Goal: Task Accomplishment & Management: Manage account settings

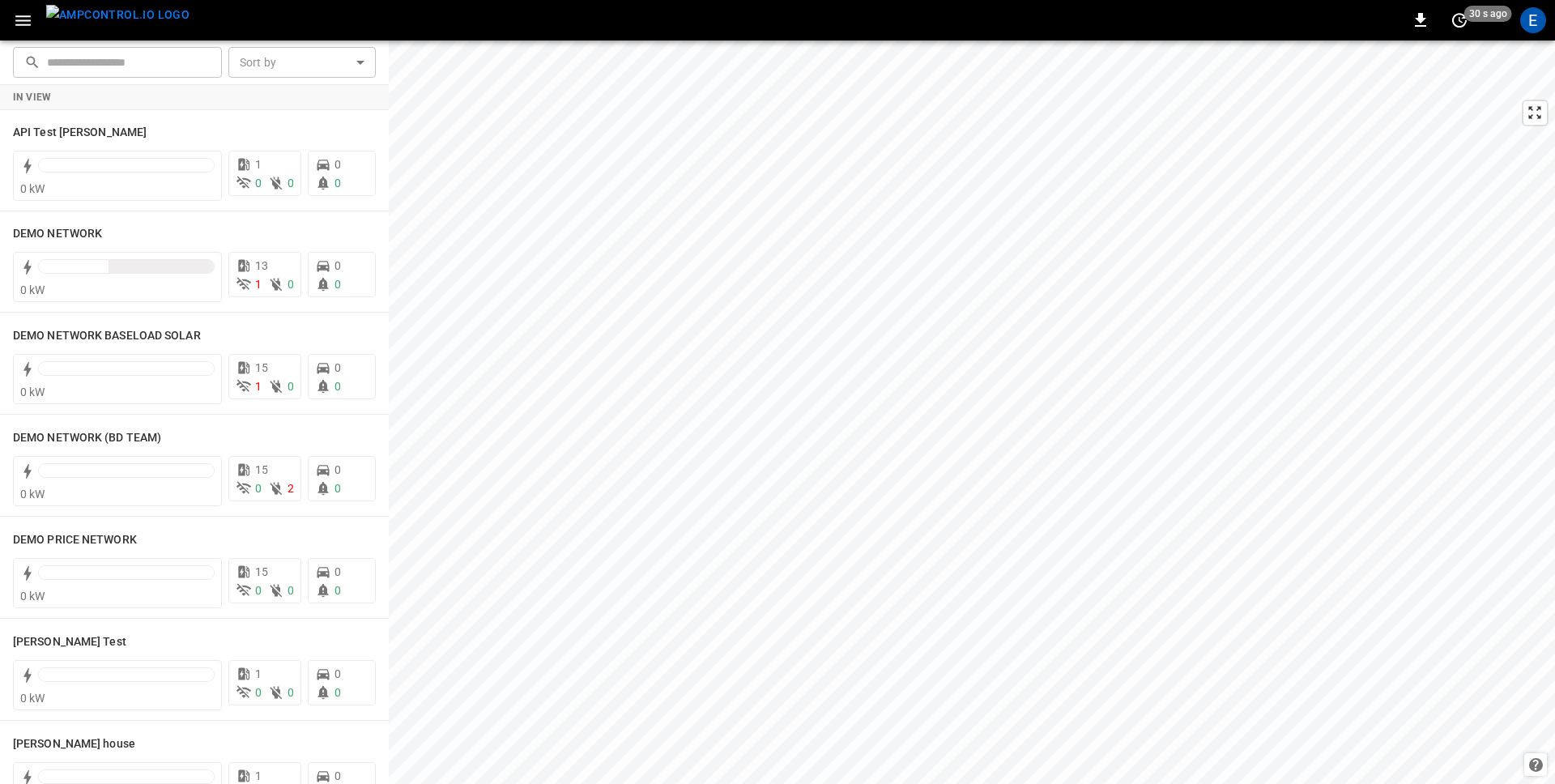
click at [21, 31] on button "button" at bounding box center [23, 21] width 34 height 30
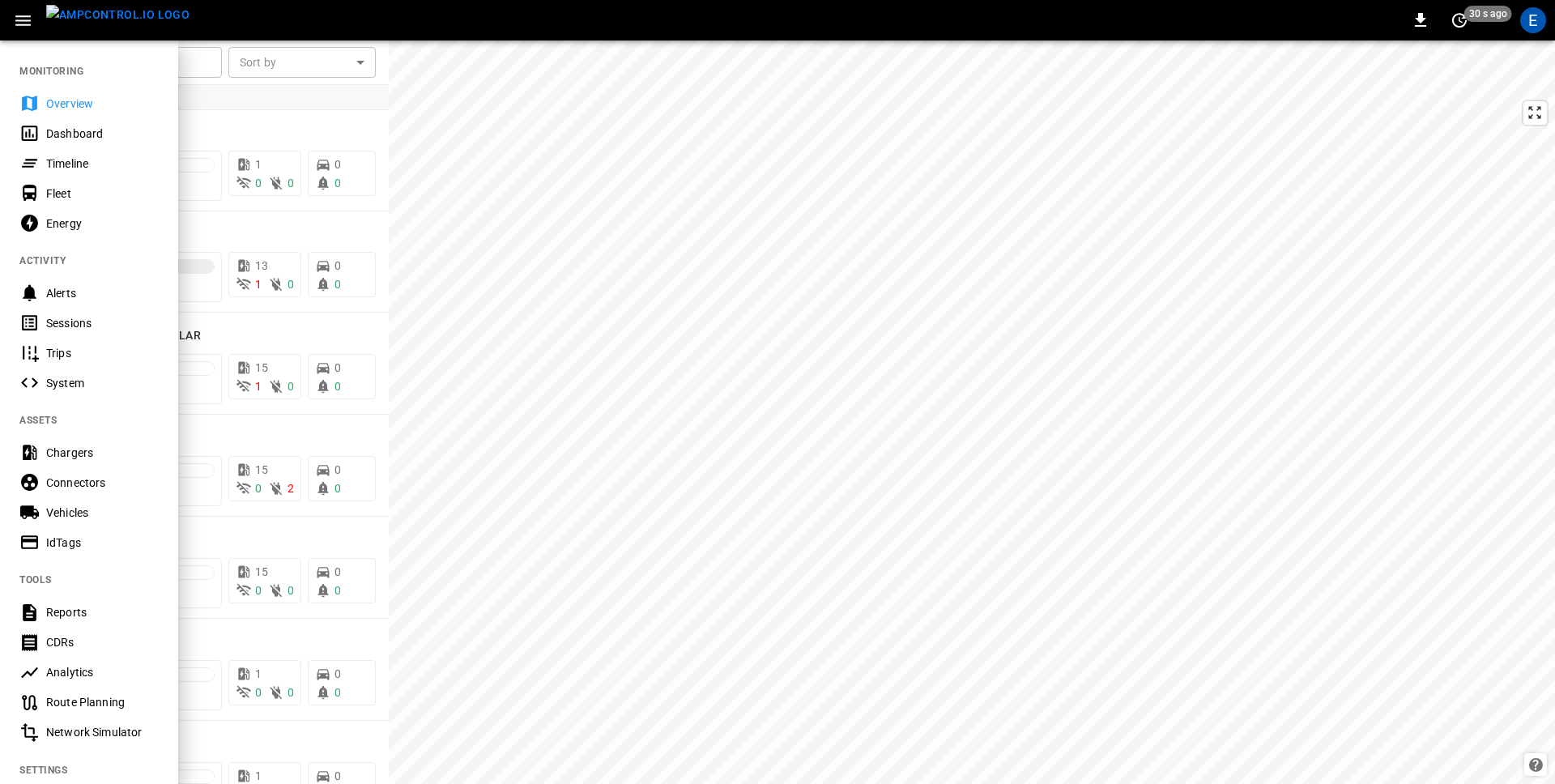
scroll to position [244, 0]
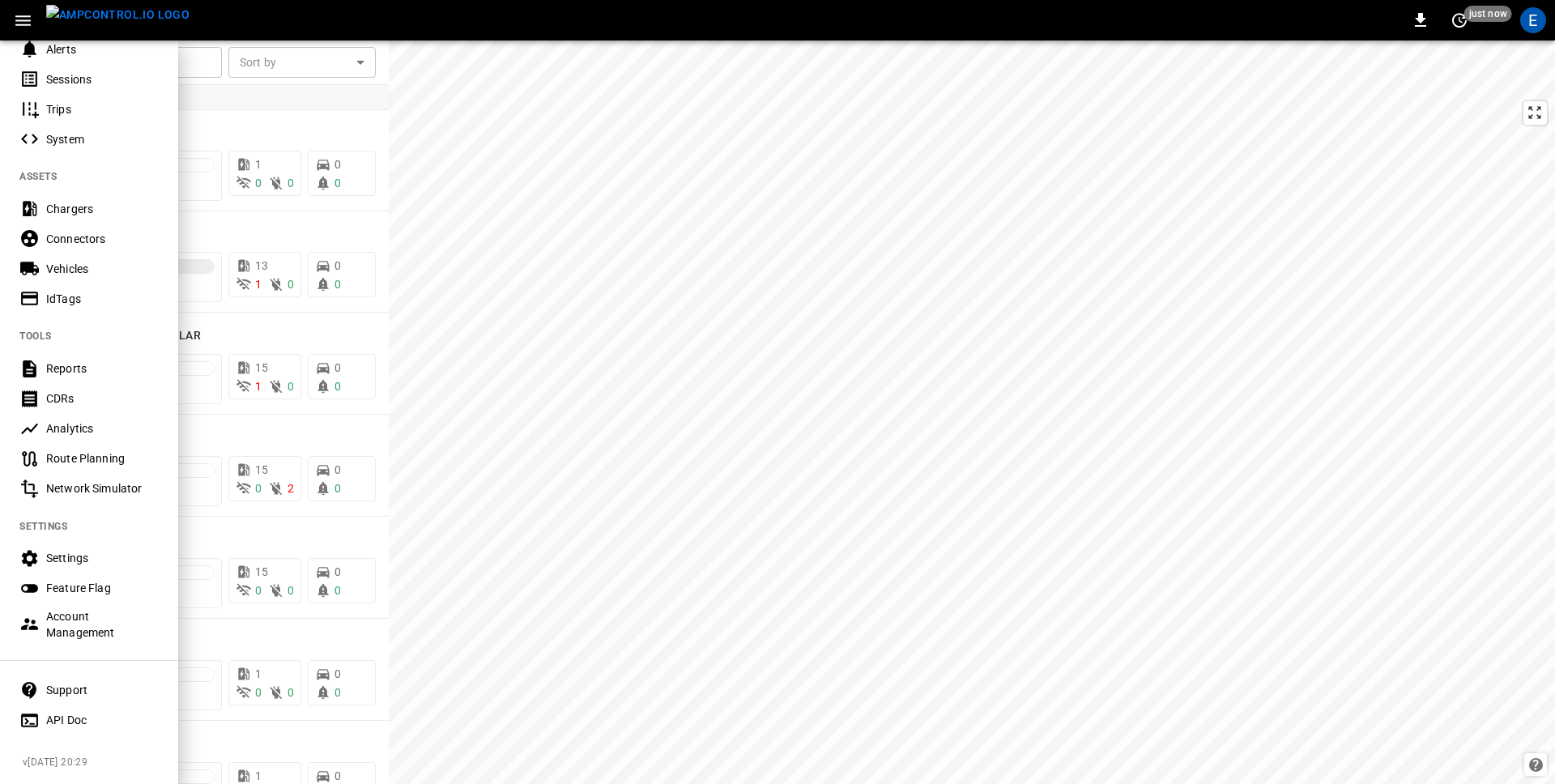
click at [56, 565] on div "Settings" at bounding box center [102, 557] width 112 height 16
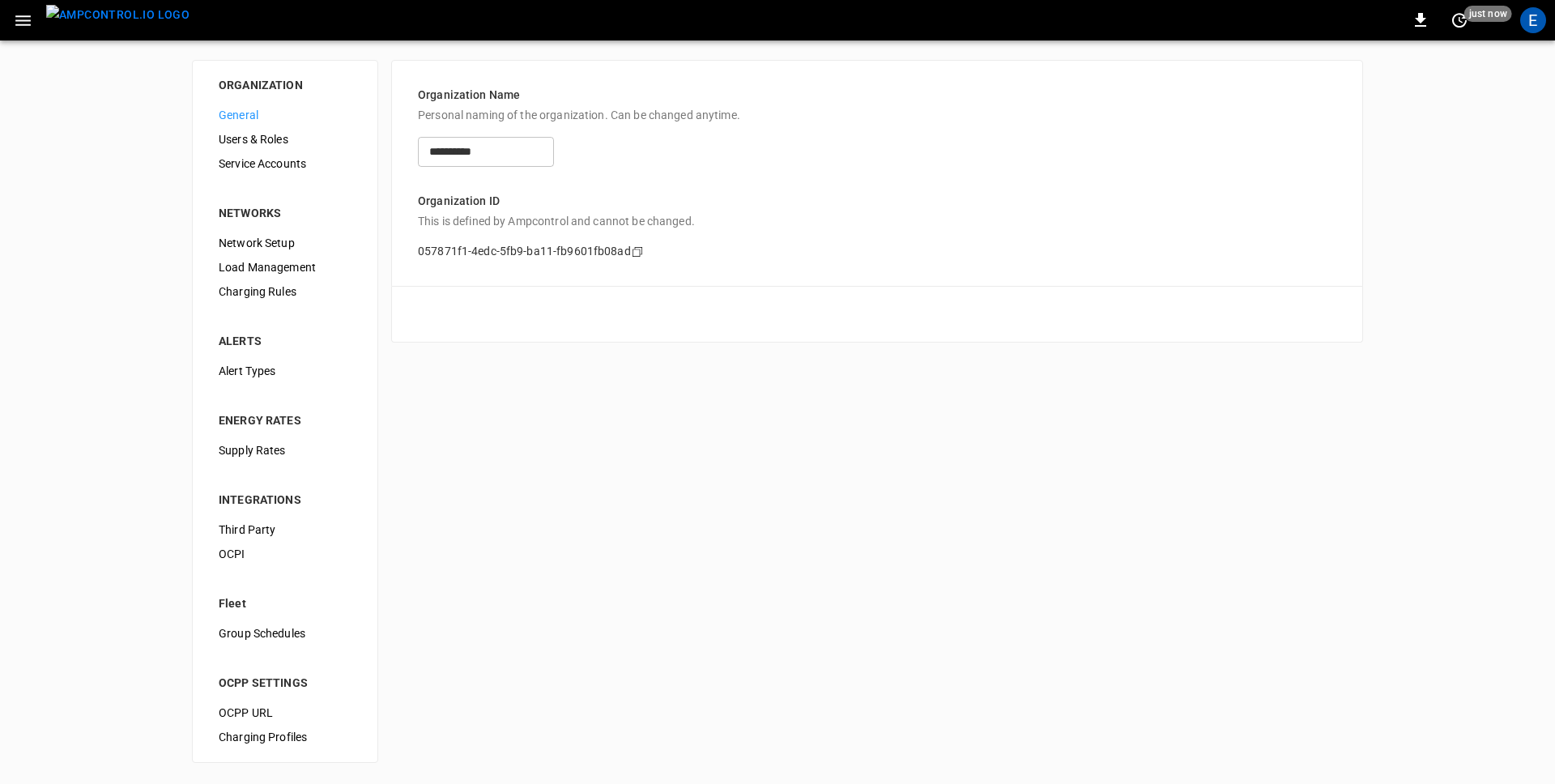
click at [289, 259] on span "Load Management" at bounding box center [285, 267] width 133 height 17
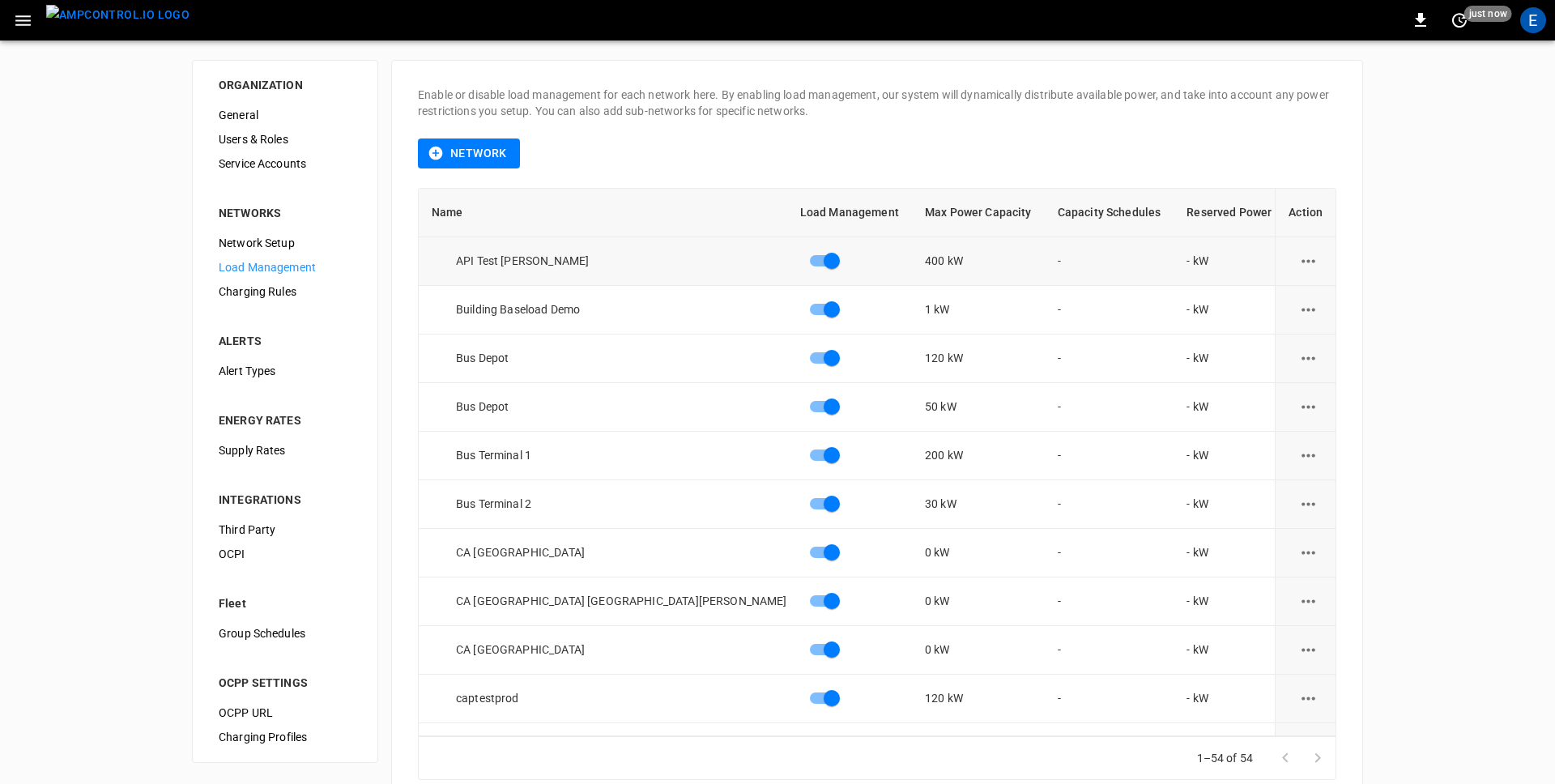
click at [1302, 254] on icon "load management options" at bounding box center [1308, 262] width 21 height 21
click at [1320, 294] on li "Edit" at bounding box center [1346, 301] width 115 height 27
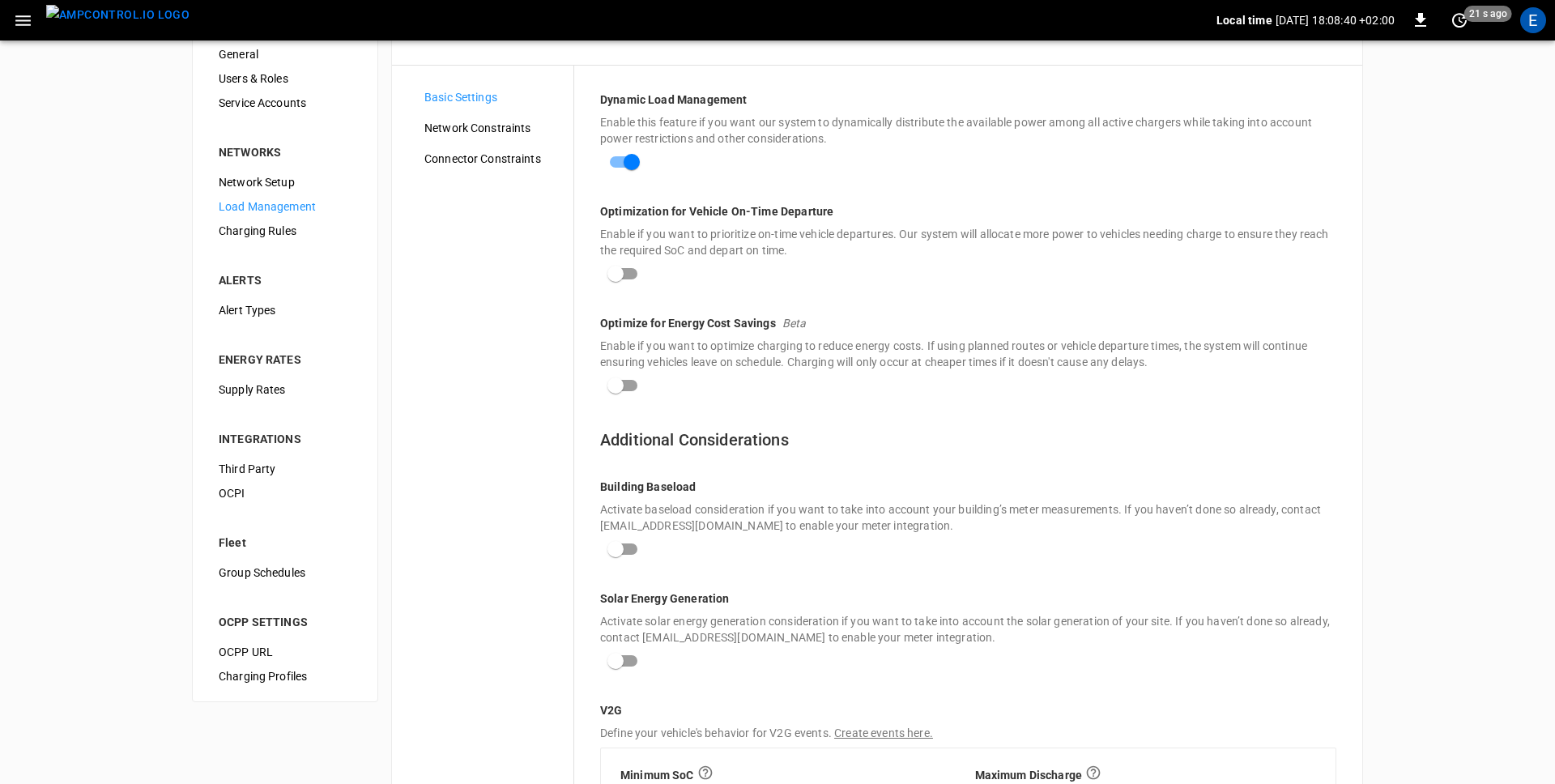
scroll to position [62, 0]
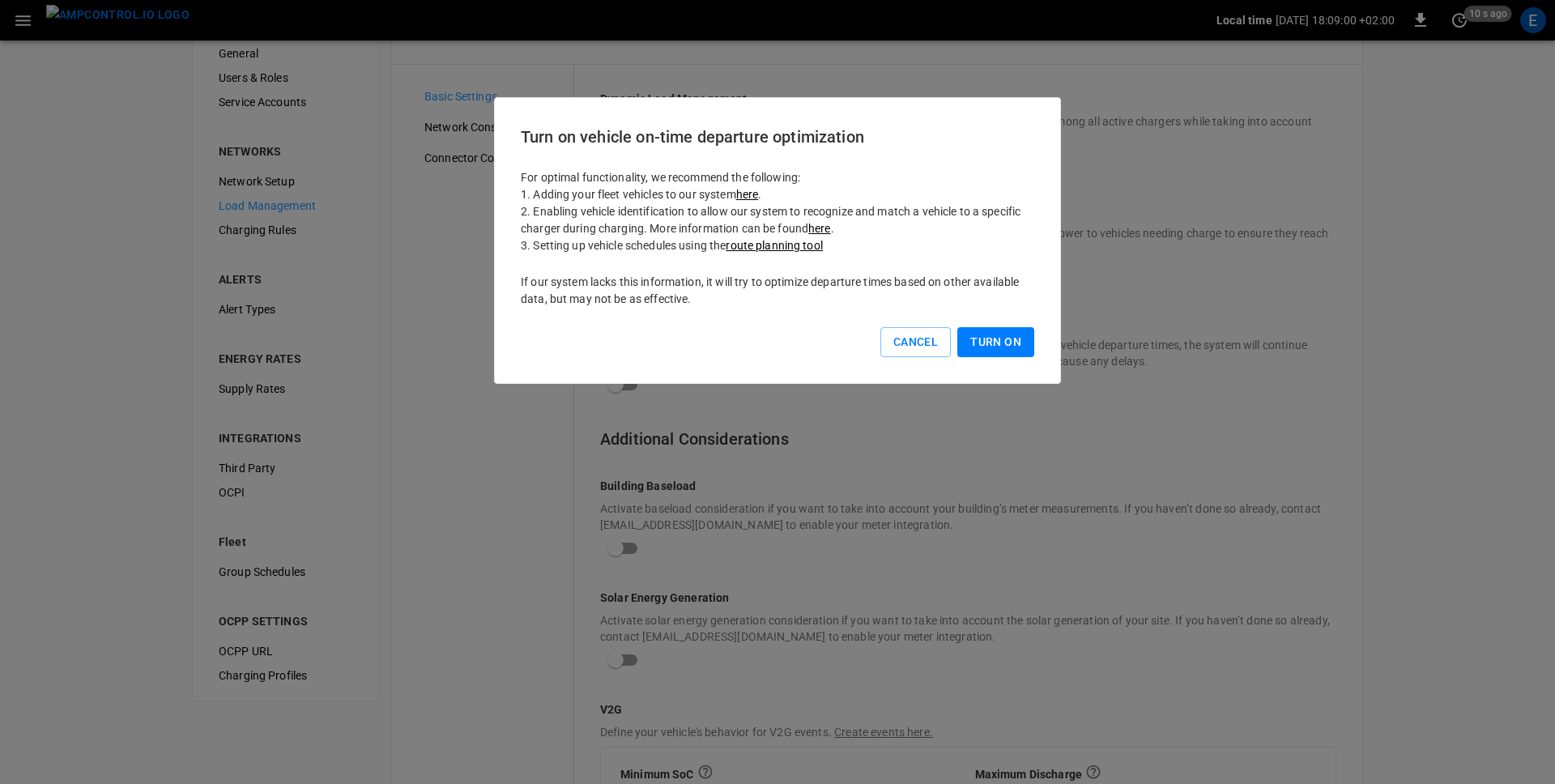
click at [1034, 332] on button "Turn On" at bounding box center [995, 342] width 77 height 30
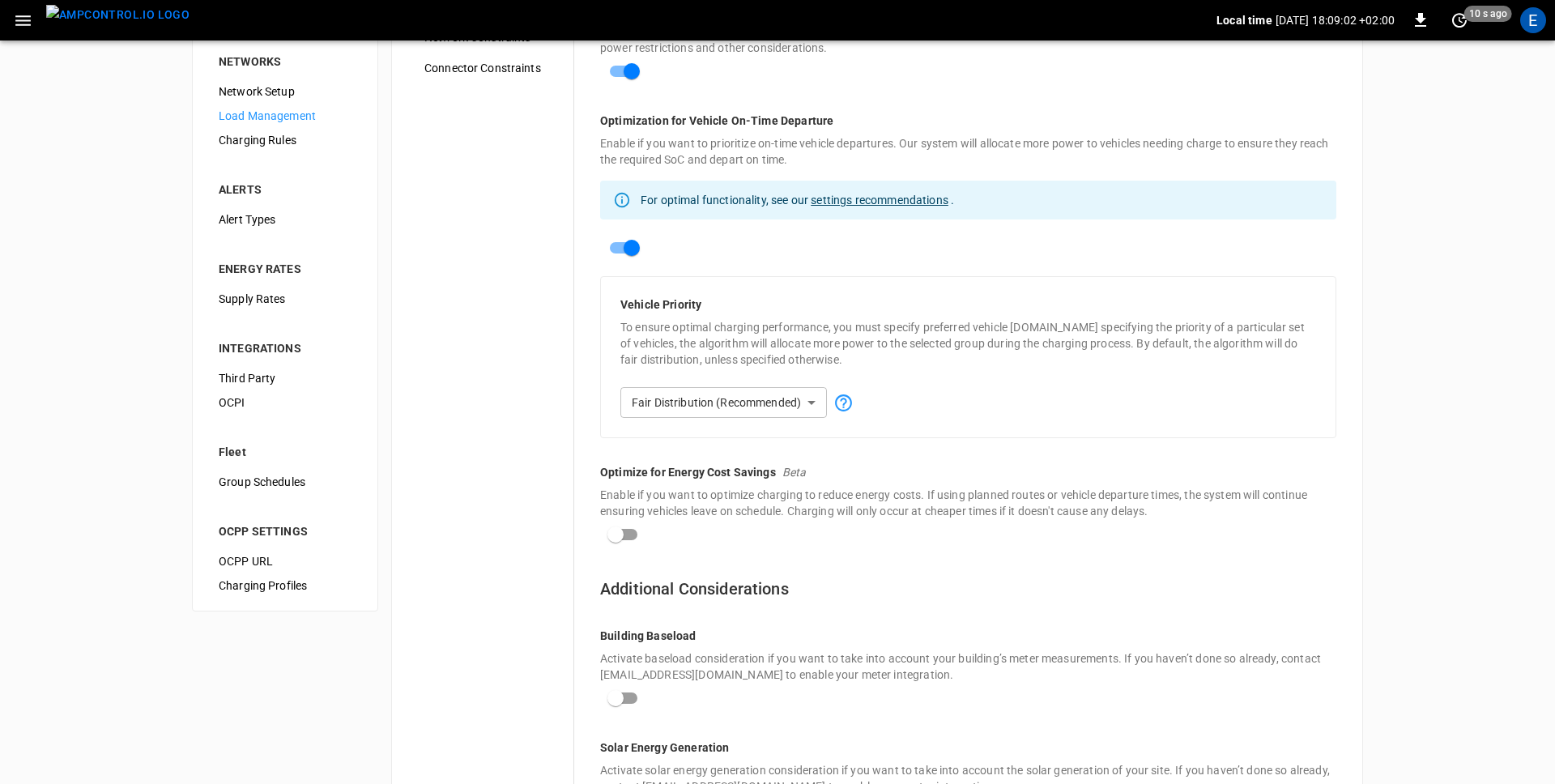
scroll to position [148, 0]
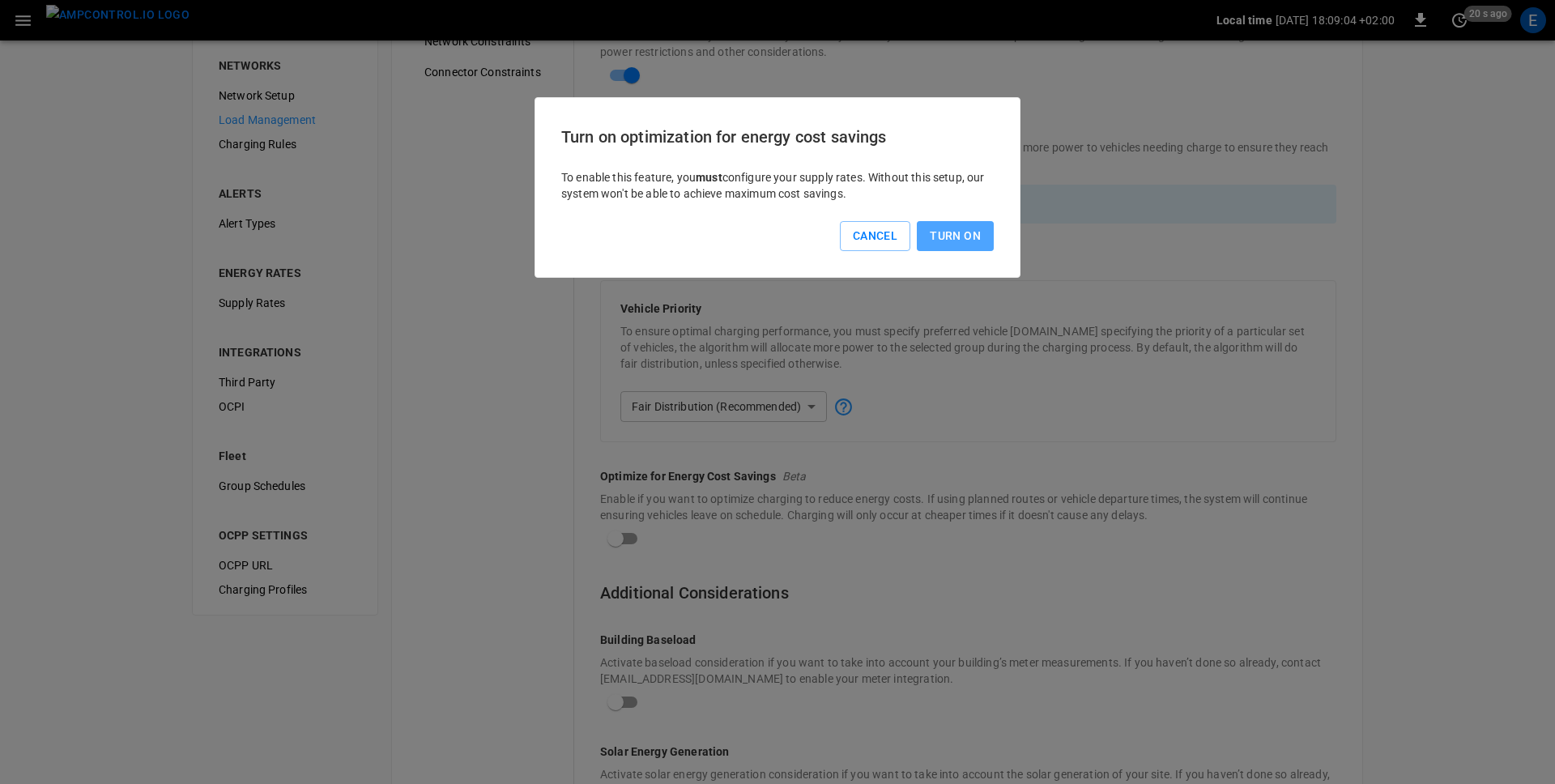
click at [974, 244] on button "Turn On" at bounding box center [955, 236] width 77 height 30
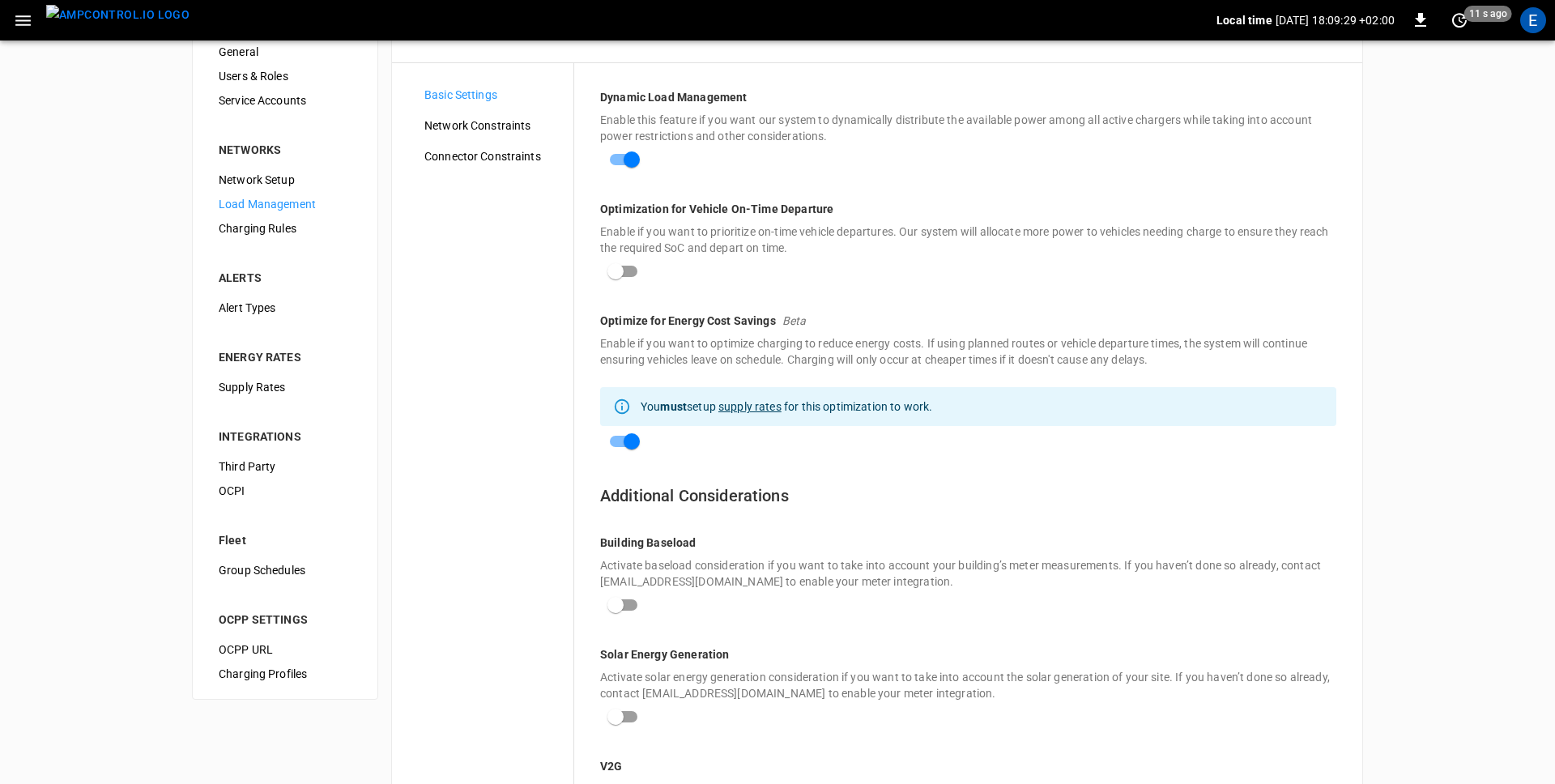
scroll to position [54, 0]
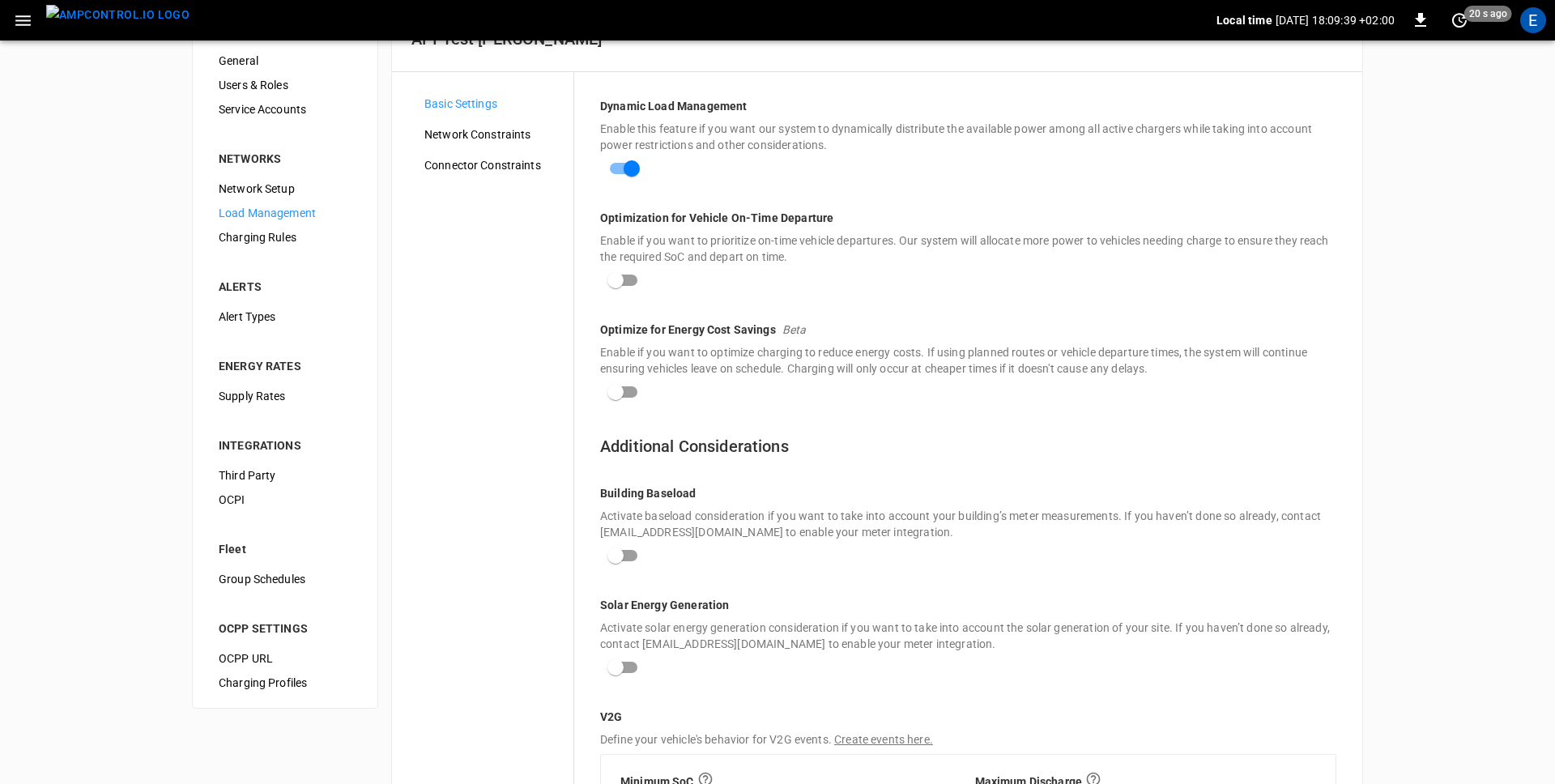
click at [969, 328] on div "Optimize for Energy Cost Savings Beta" at bounding box center [968, 333] width 736 height 22
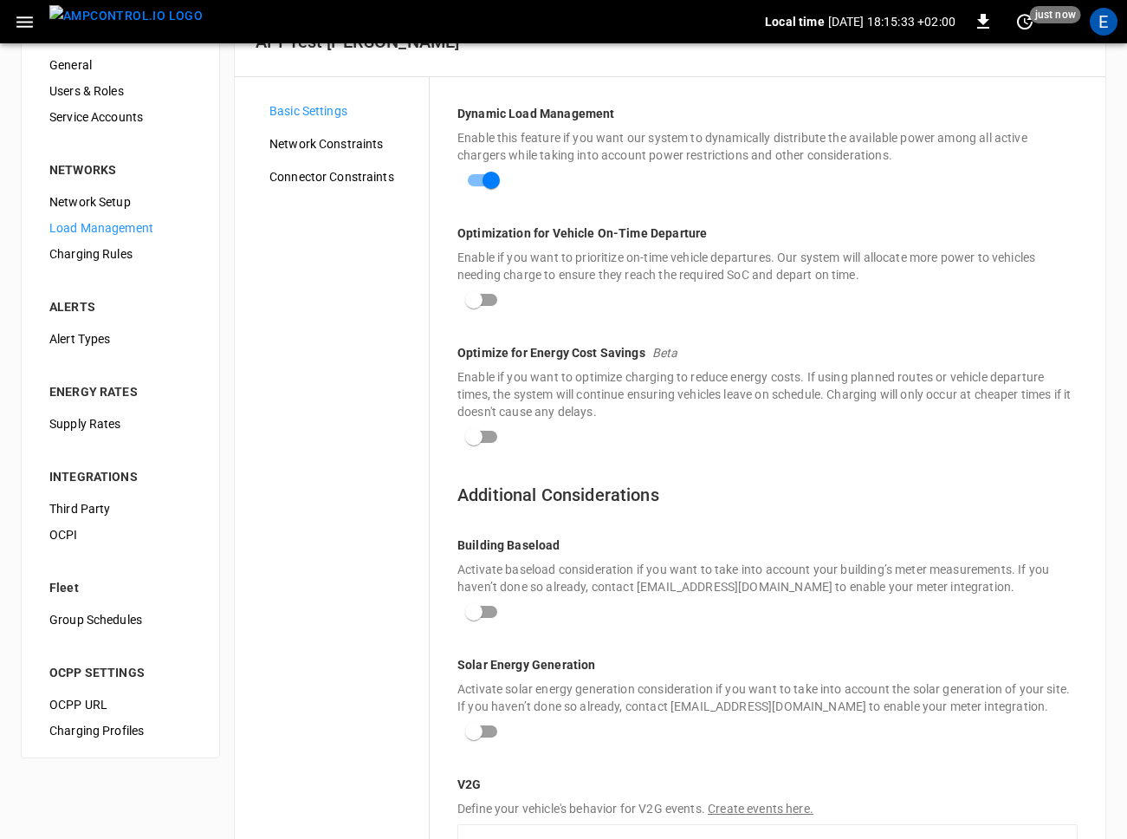
click at [418, 329] on div "Basic Settings Network Constraints Connector Constraints" at bounding box center [342, 543] width 173 height 891
click at [685, 127] on div "Dynamic Load Management Enable this feature if you want our system to dynamical…" at bounding box center [767, 151] width 620 height 92
click at [759, 308] on div "Optimization for Vehicle On-Time Departure Enable if you want to prioritize on-…" at bounding box center [767, 270] width 620 height 92
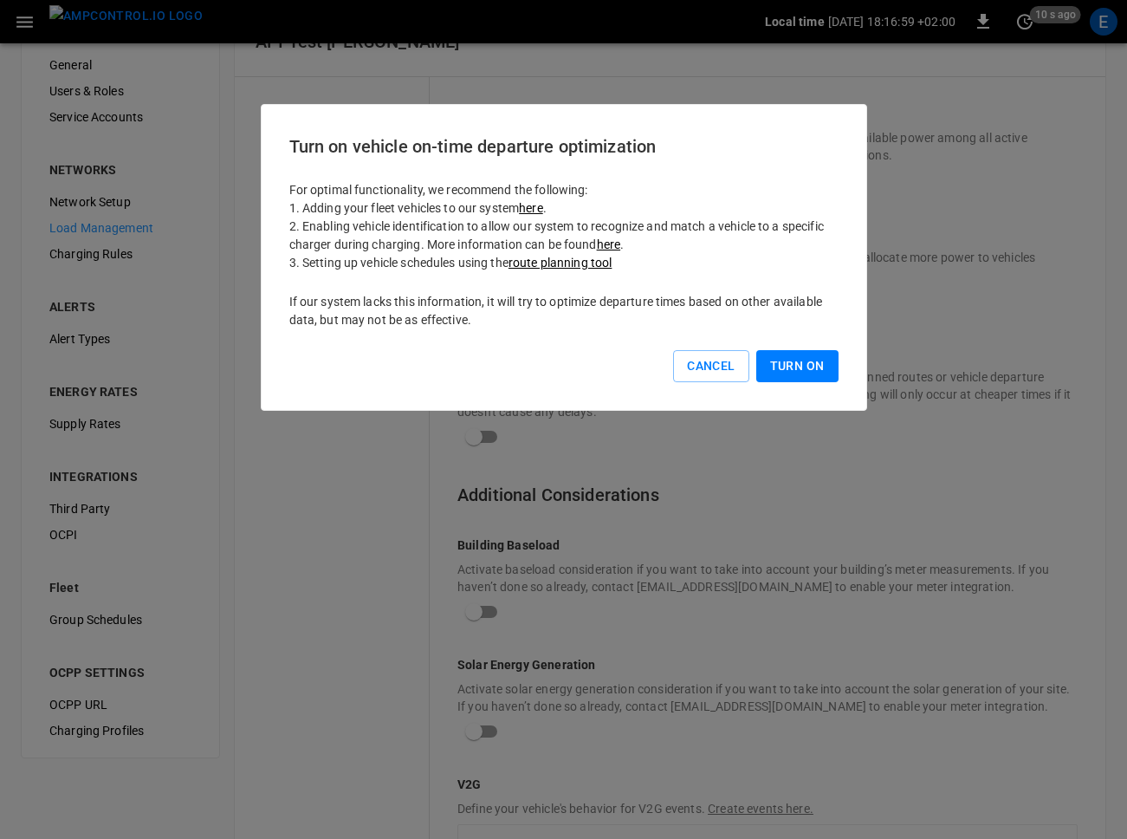
click at [802, 366] on button "Turn On" at bounding box center [797, 366] width 82 height 32
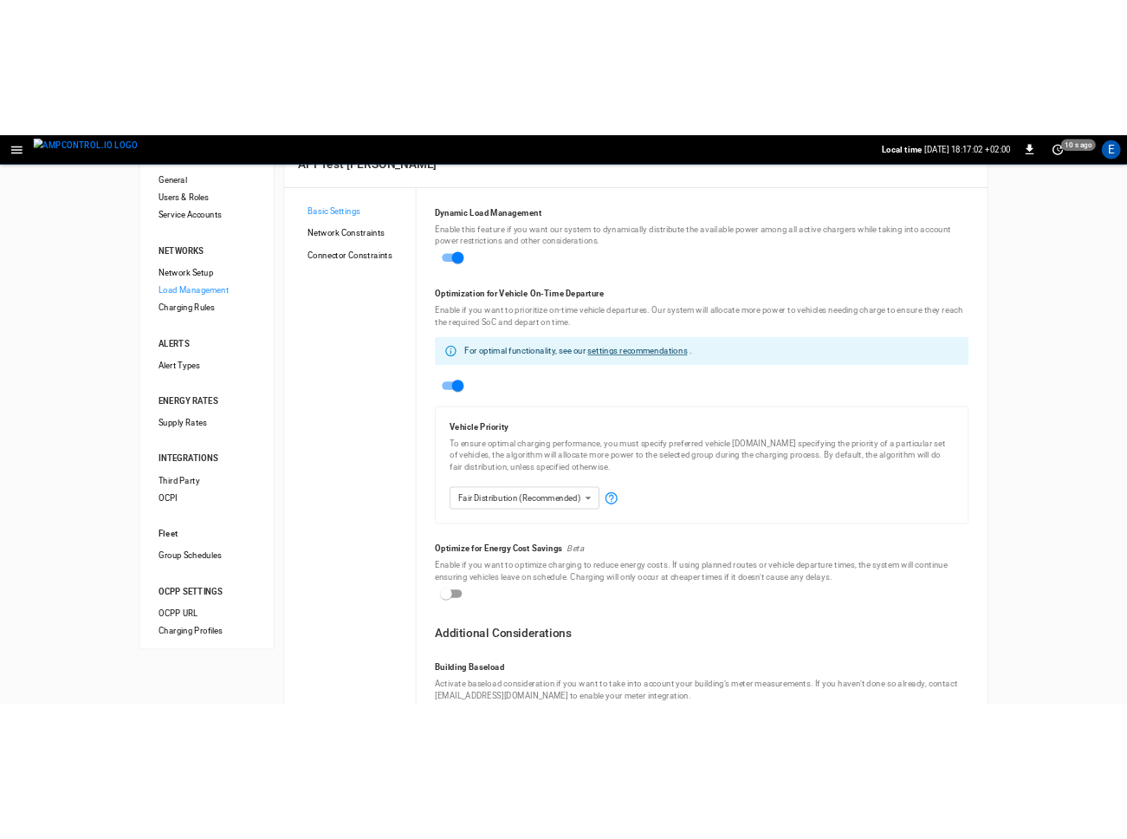
scroll to position [0, 0]
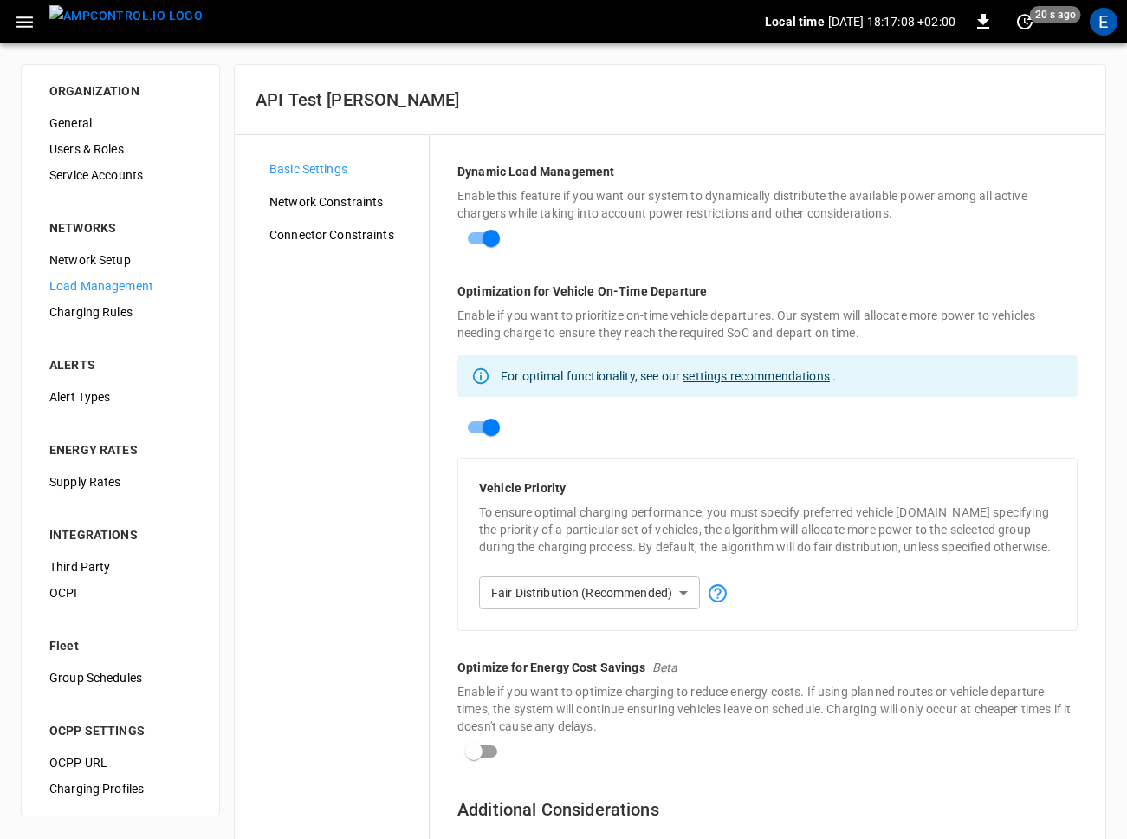
click at [362, 401] on div "Basic Settings Network Constraints Connector Constraints" at bounding box center [342, 729] width 173 height 1147
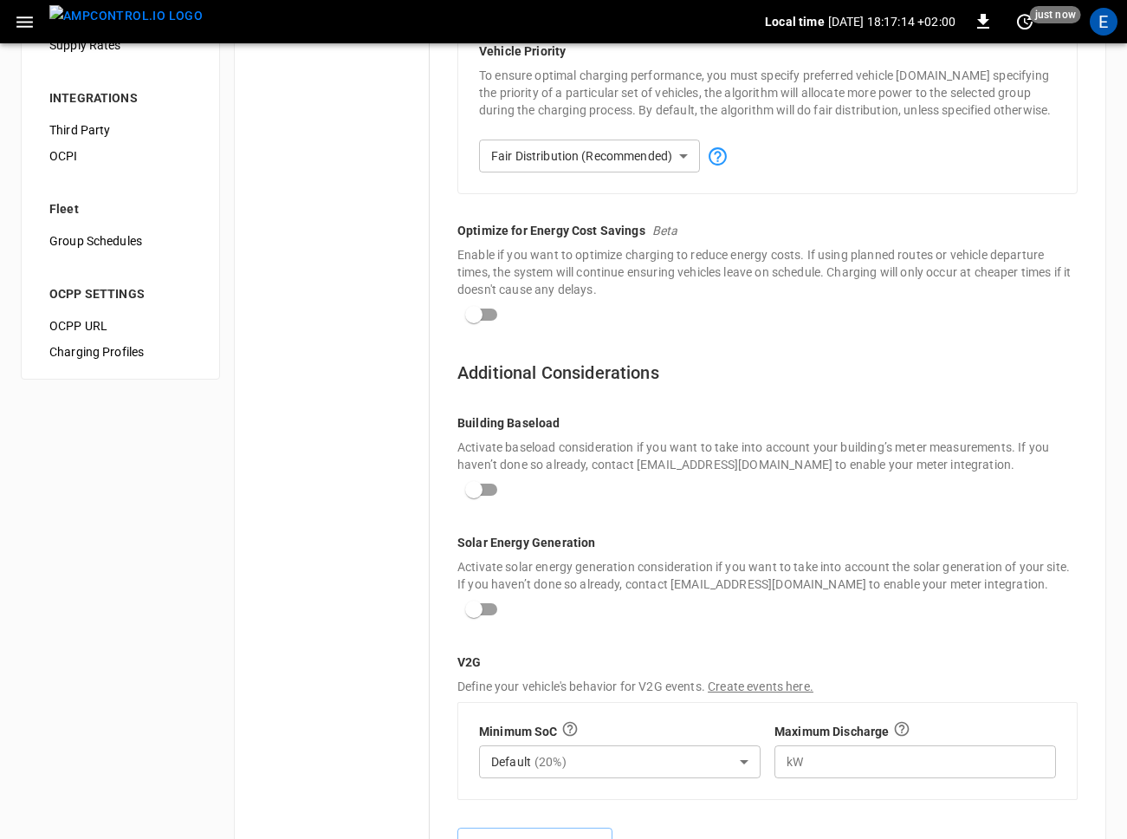
scroll to position [581, 0]
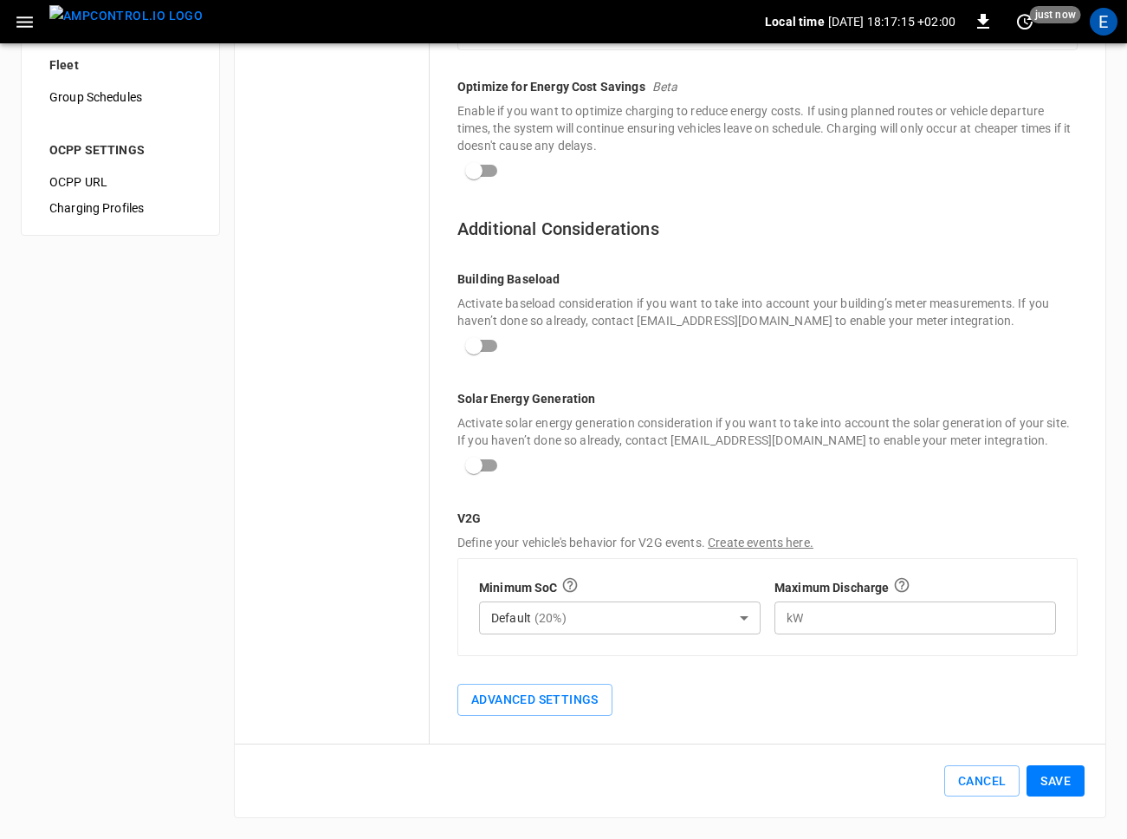
click at [1052, 792] on button "Save" at bounding box center [1056, 781] width 58 height 32
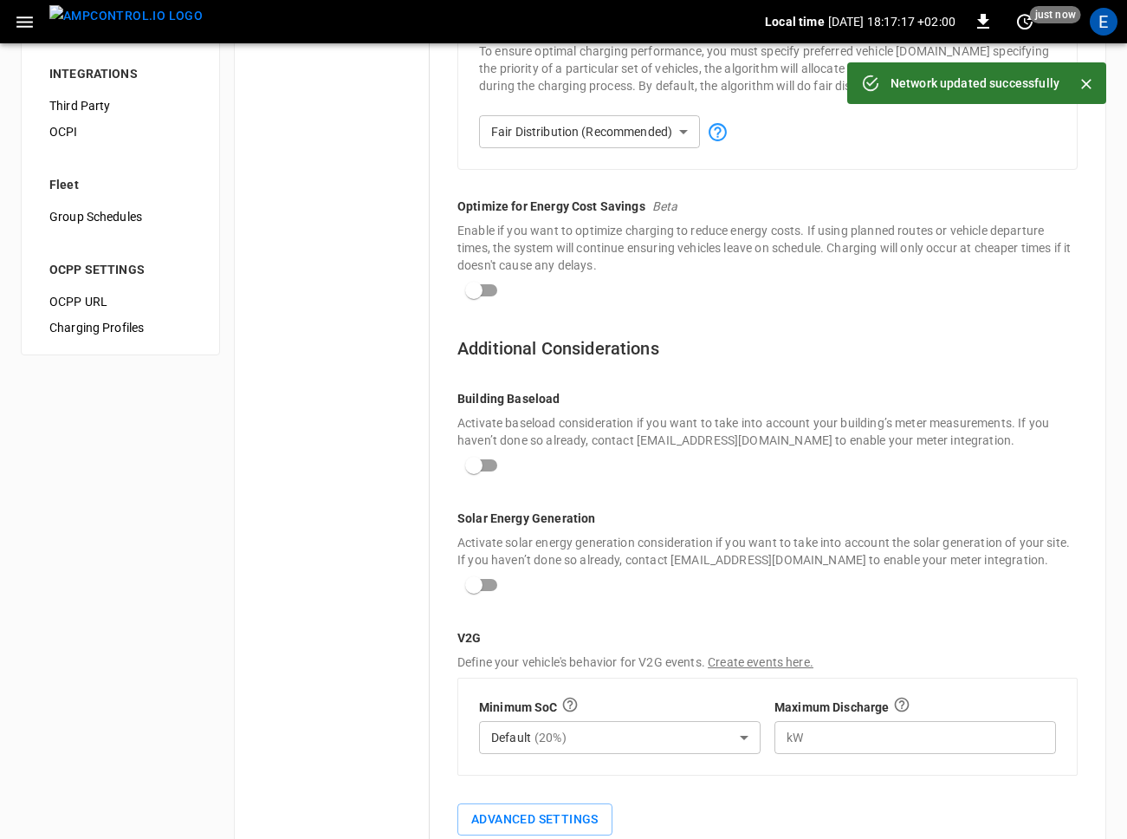
scroll to position [444, 0]
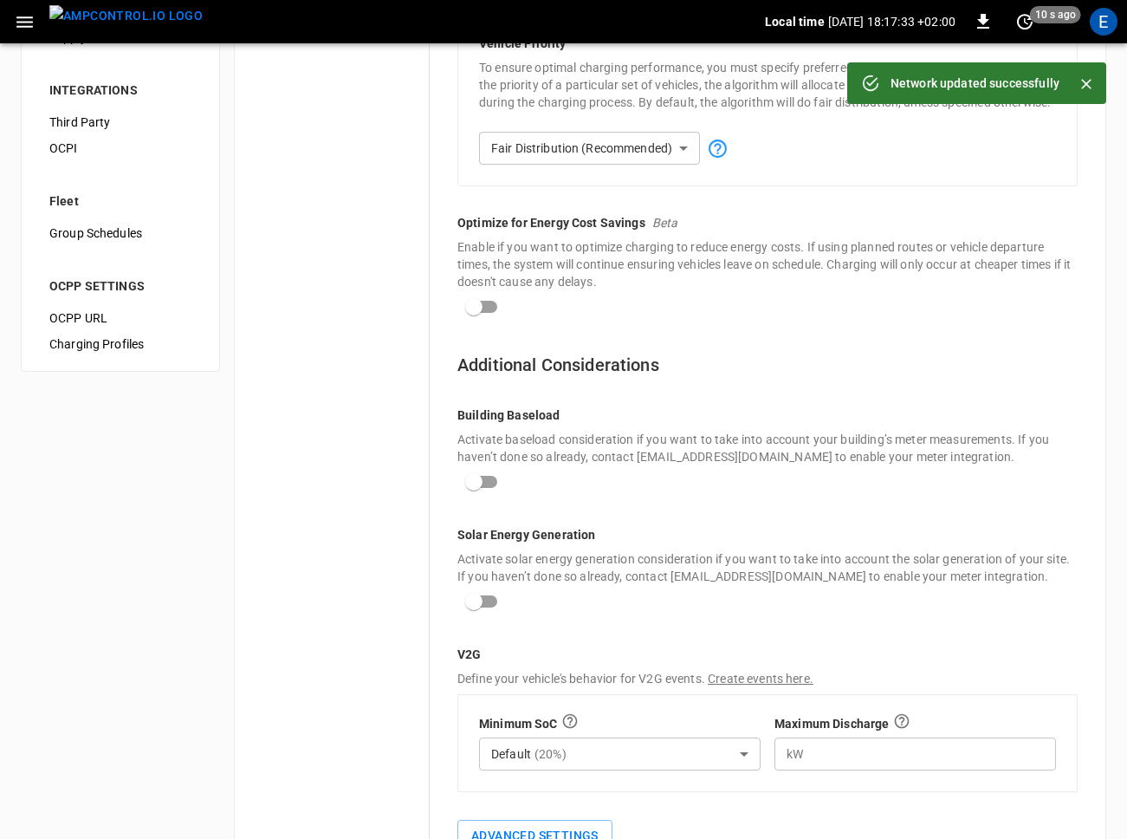
click at [664, 459] on p "Activate baseload consideration if you want to take into account your building’…" at bounding box center [767, 448] width 620 height 35
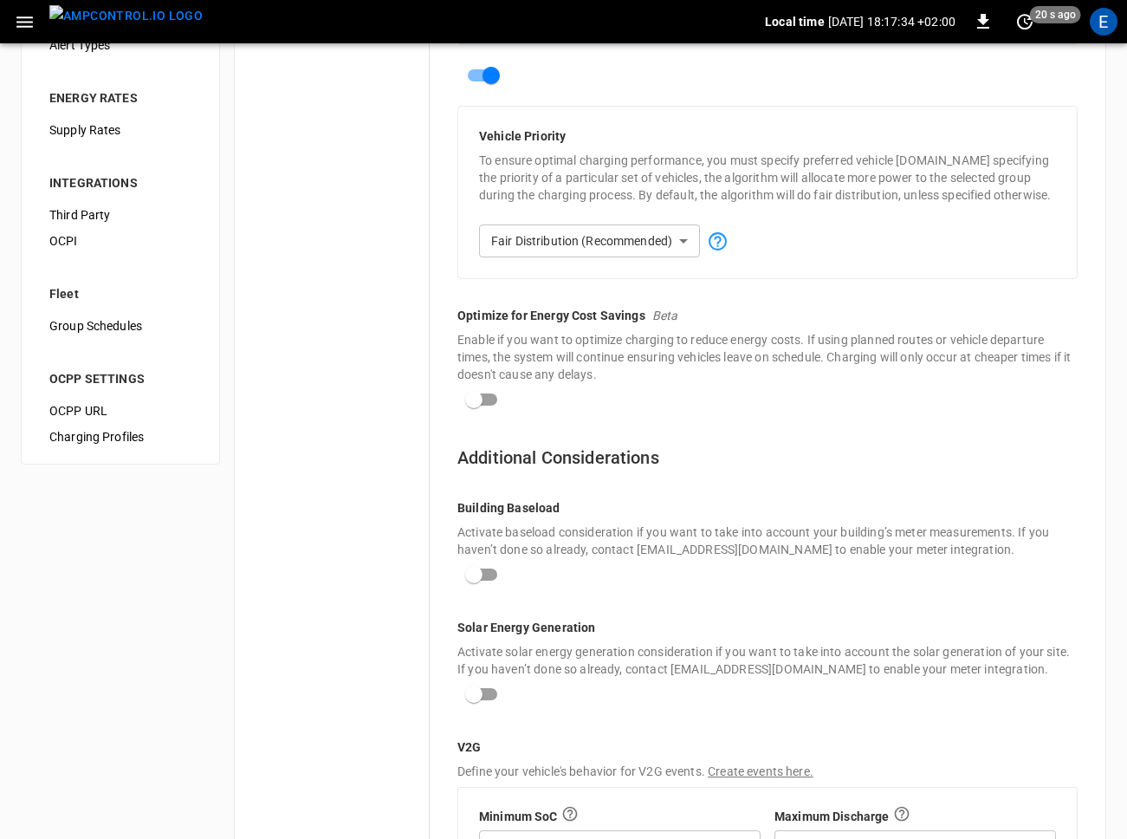
scroll to position [265, 0]
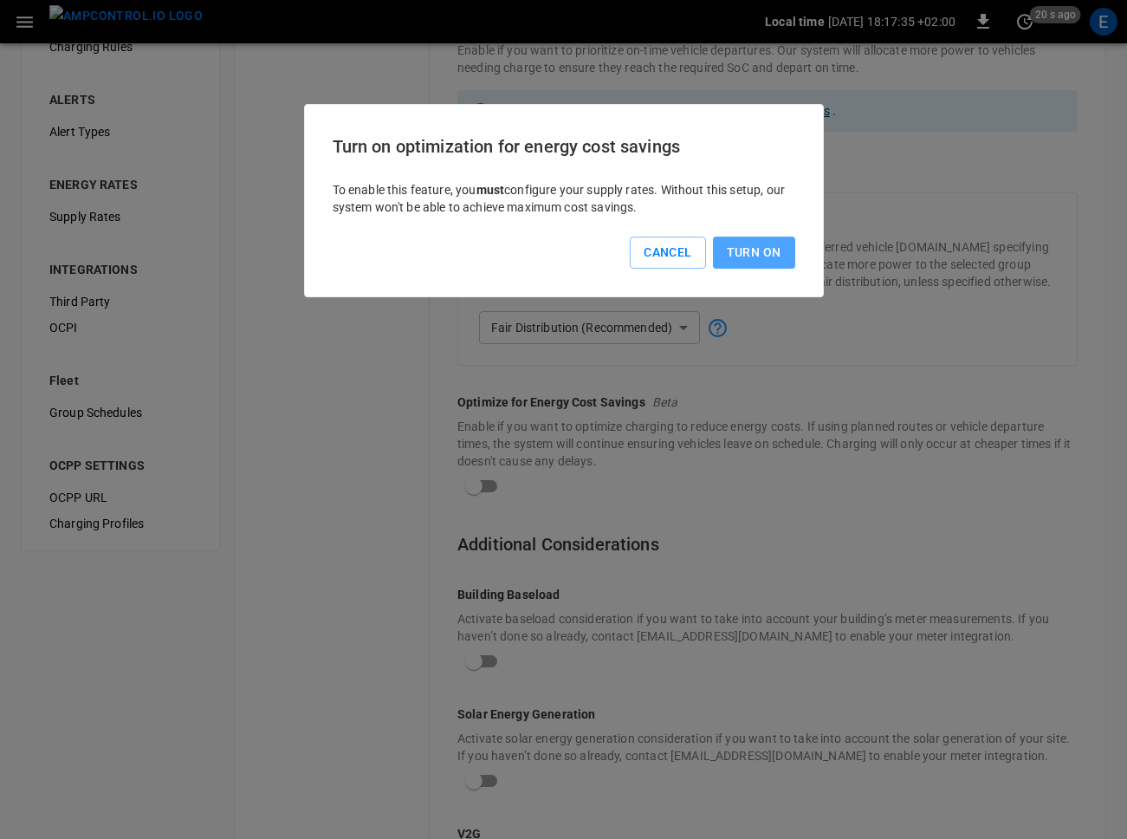
click at [741, 250] on button "Turn On" at bounding box center [754, 253] width 82 height 32
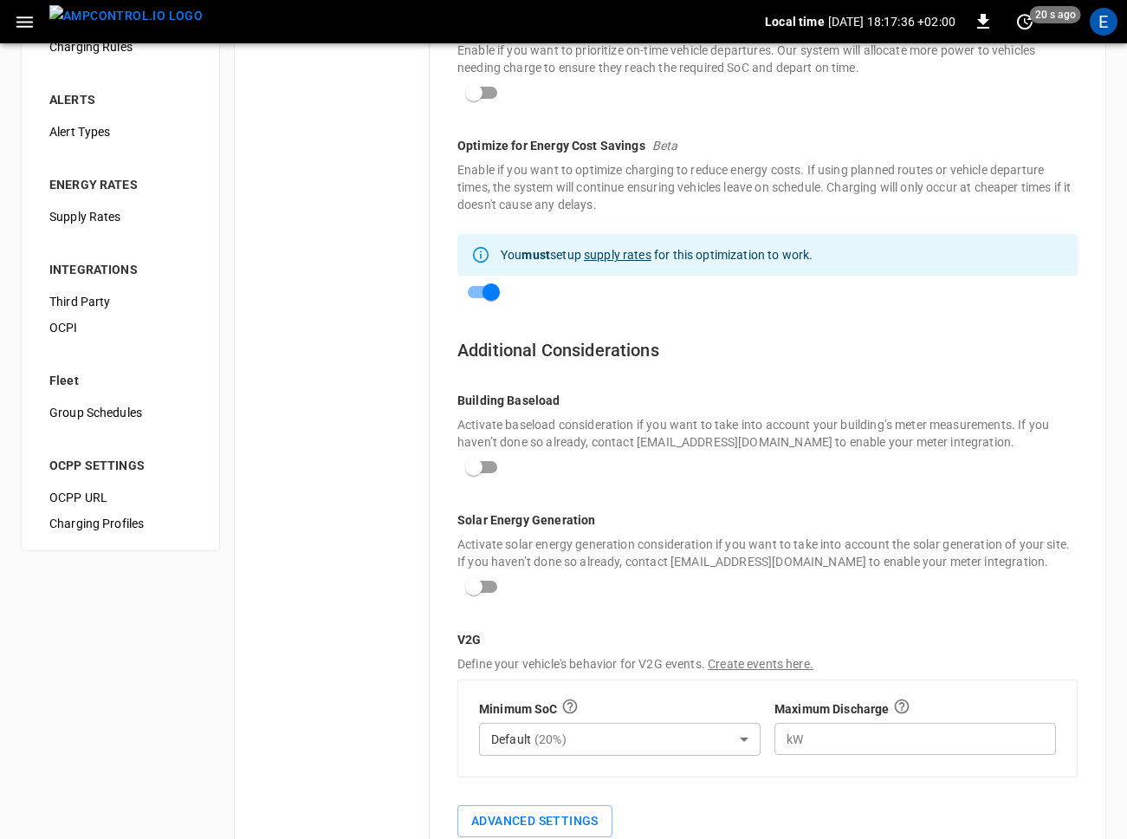
scroll to position [386, 0]
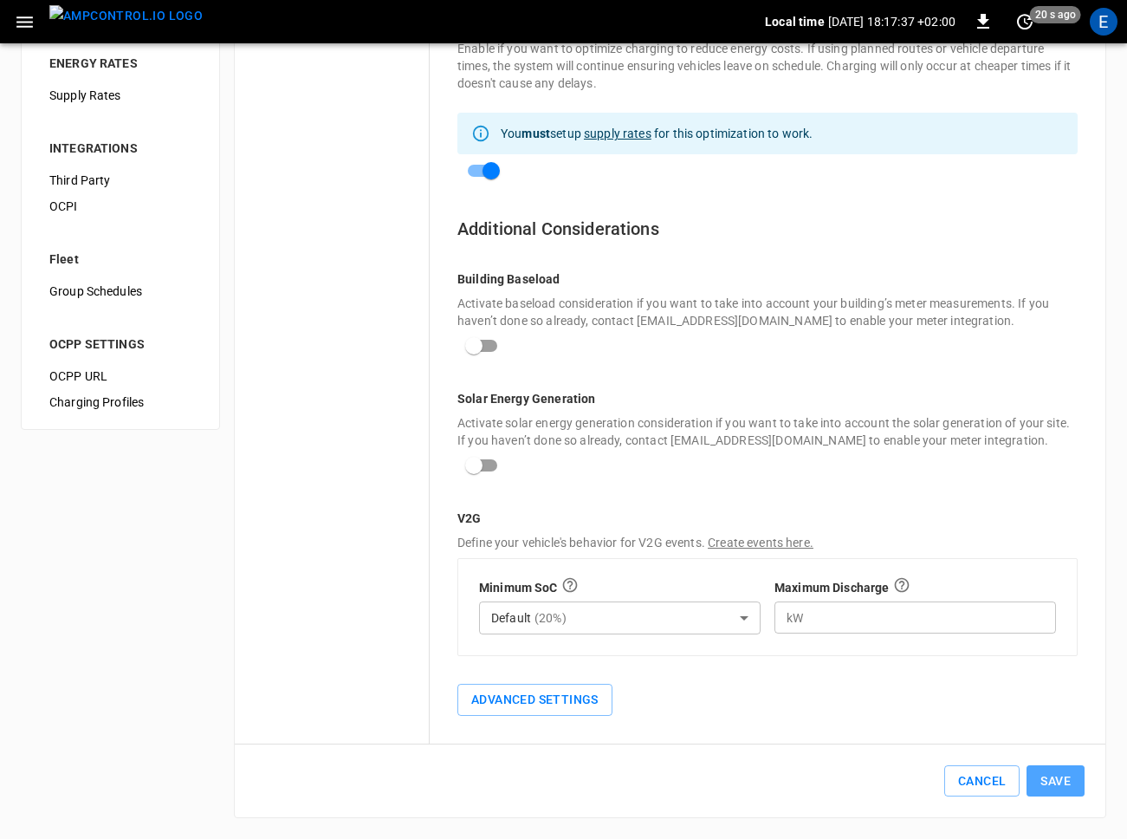
click at [1055, 783] on button "Save" at bounding box center [1056, 781] width 58 height 32
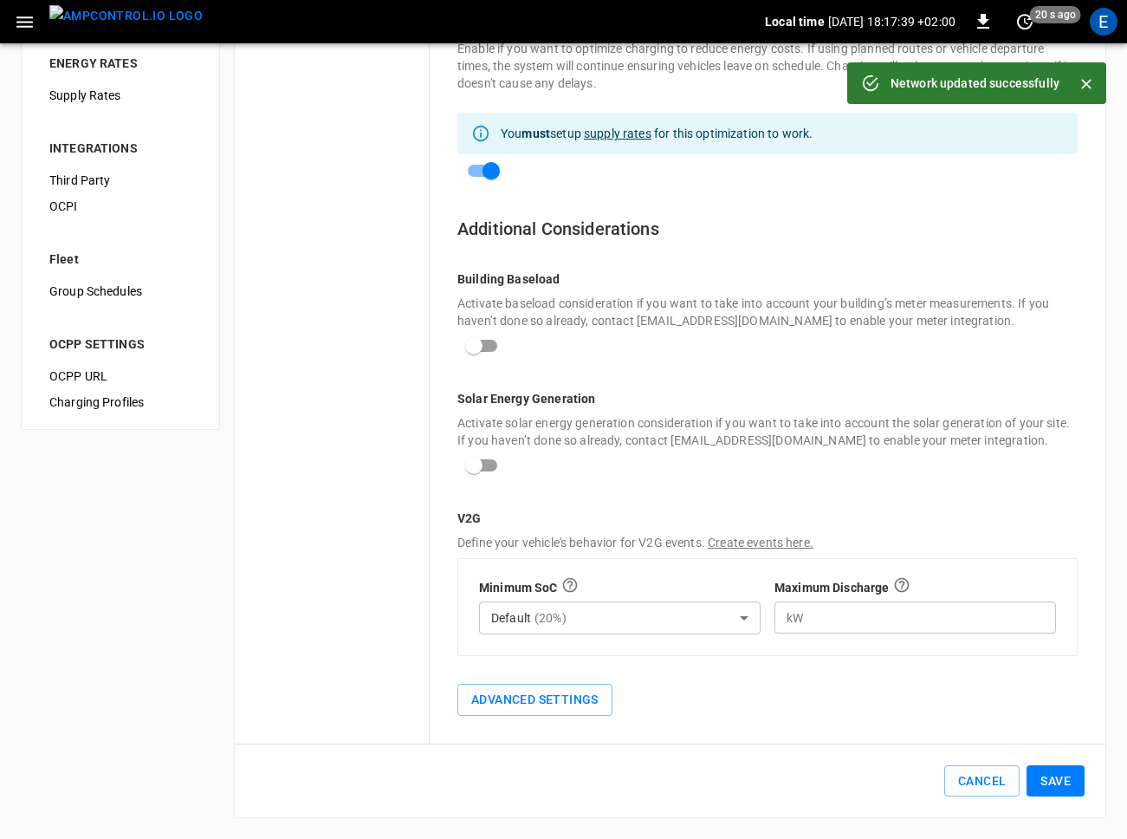
scroll to position [369, 0]
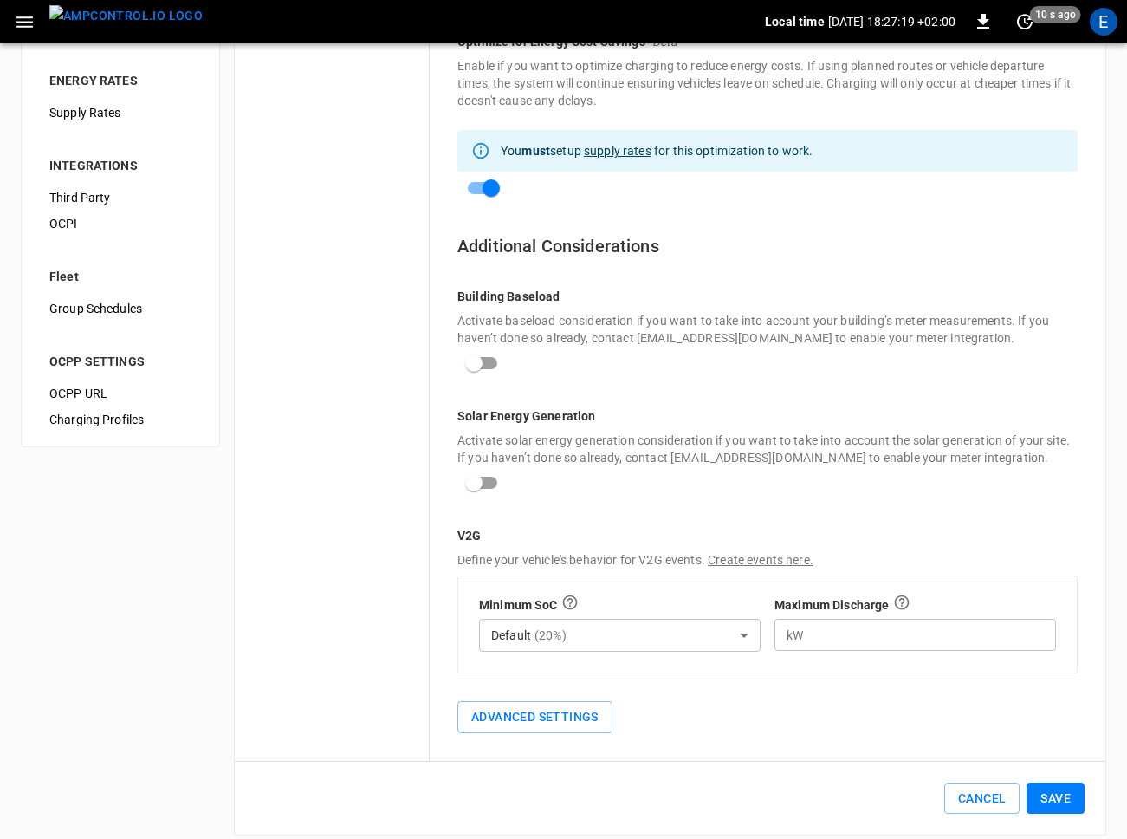
click at [336, 296] on div "Basic Settings Network Constraints Connector Constraints" at bounding box center [342, 263] width 173 height 953
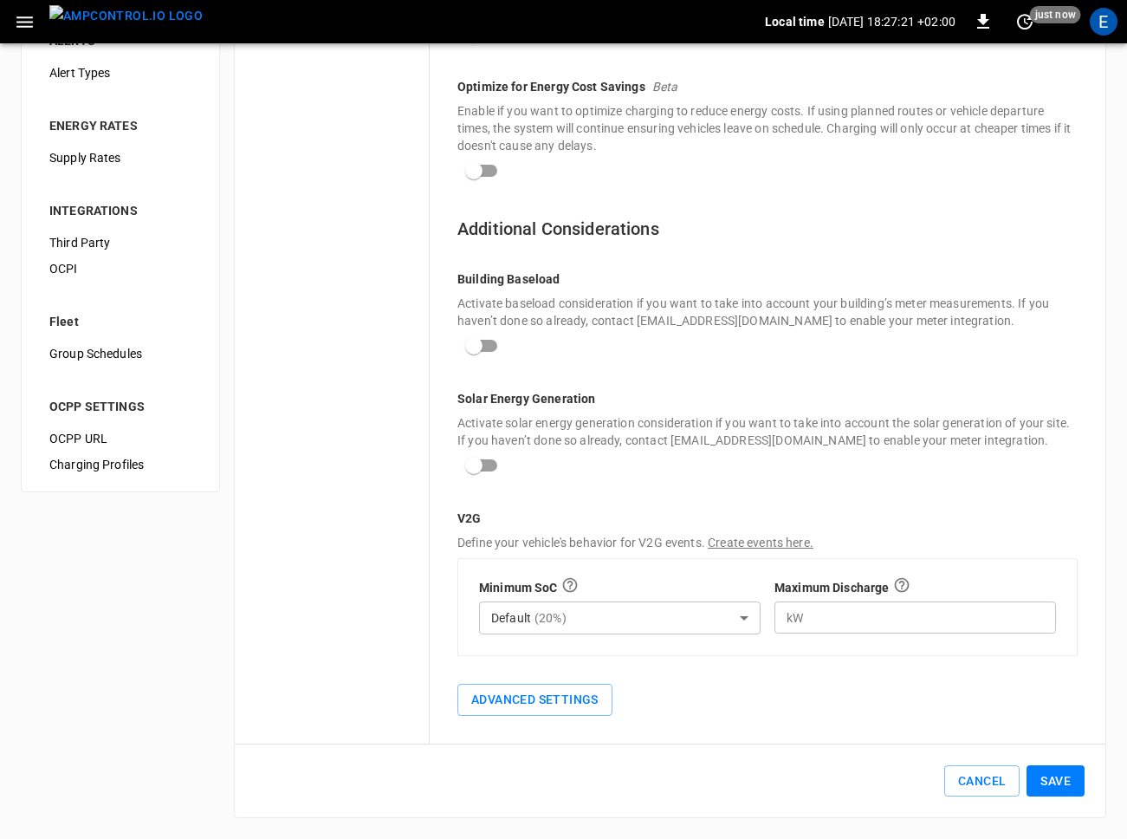
click at [1060, 775] on button "Save" at bounding box center [1056, 781] width 58 height 32
